Goal: Information Seeking & Learning: Learn about a topic

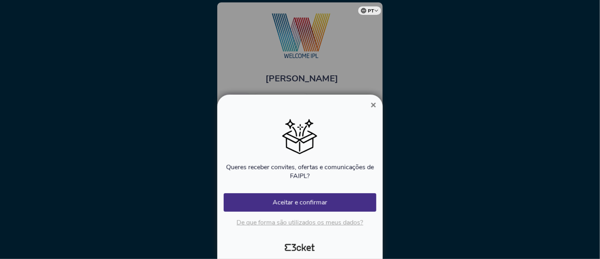
click at [373, 108] on span "×" at bounding box center [374, 105] width 6 height 11
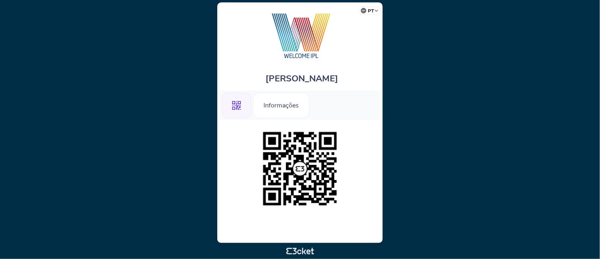
click at [371, 110] on ul ".st0{fill-rule:evenodd;clip-rule:evenodd;} Informações" at bounding box center [300, 105] width 161 height 29
click at [289, 110] on div "Informações" at bounding box center [281, 106] width 56 height 26
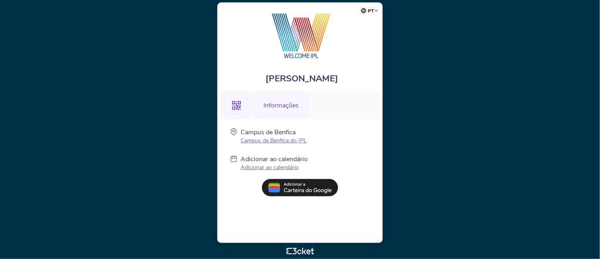
click at [238, 109] on icon at bounding box center [236, 105] width 9 height 9
